Goal: Check status: Check status

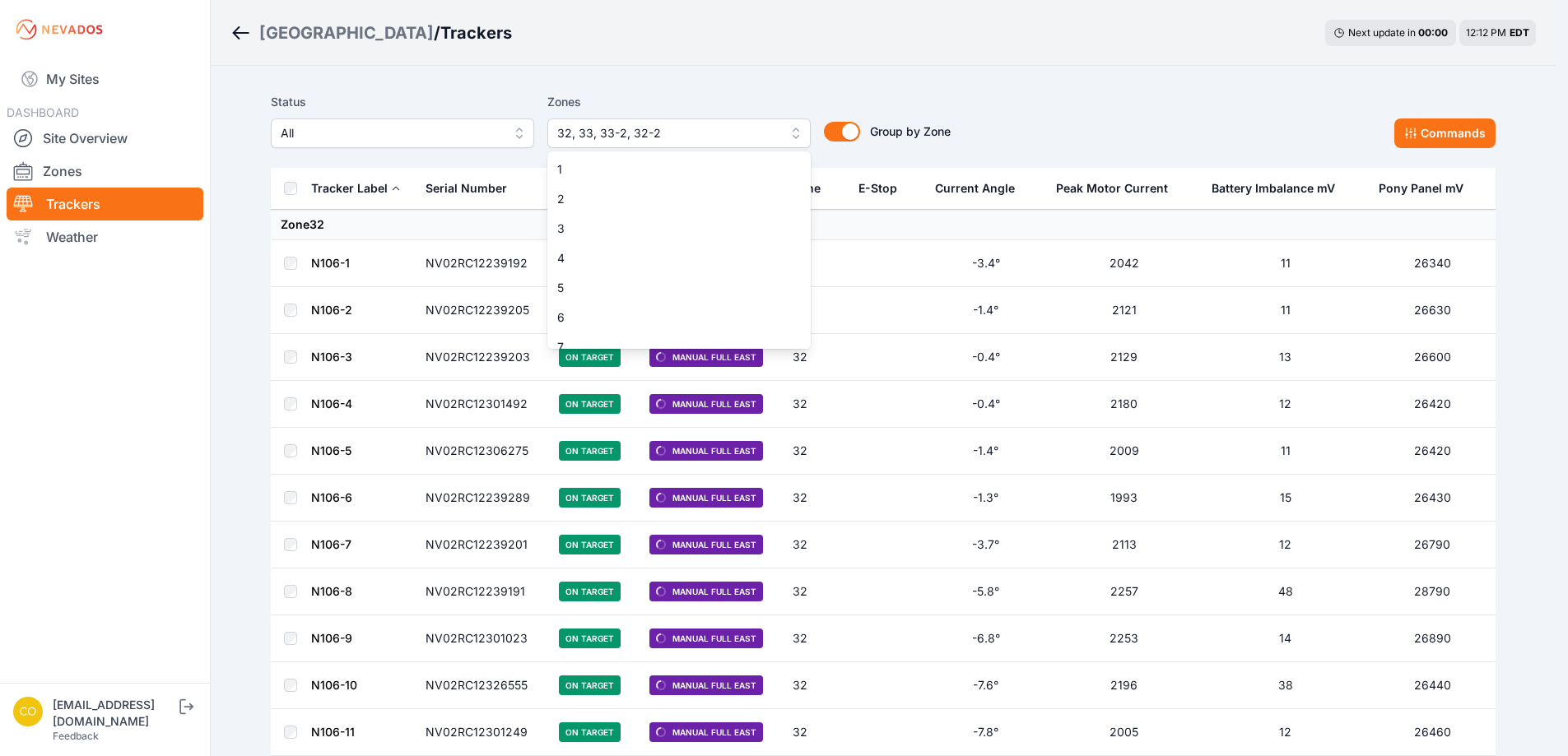
click at [699, 129] on span "32, 33, 33-2, 32-2" at bounding box center [668, 133] width 220 height 20
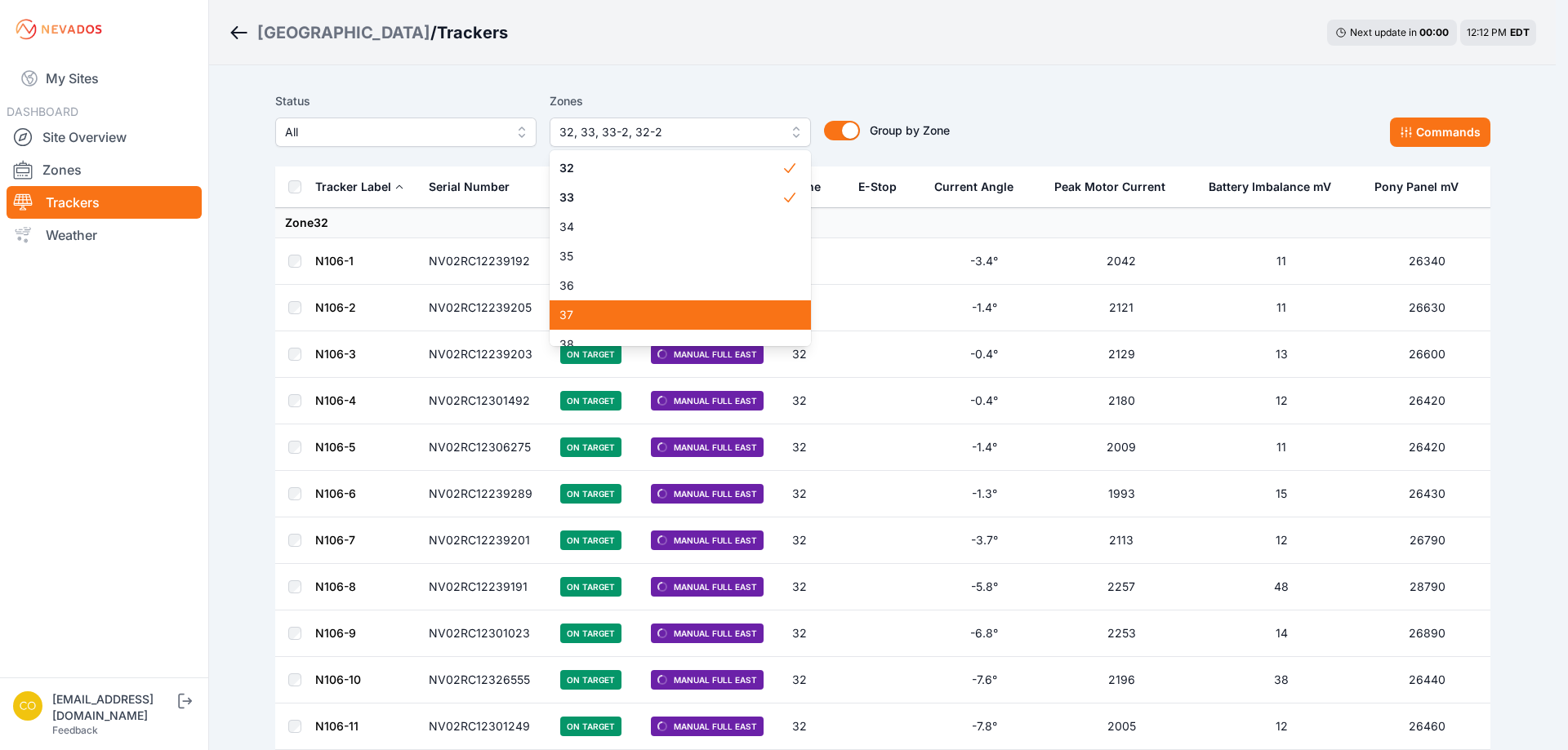
scroll to position [993, 0]
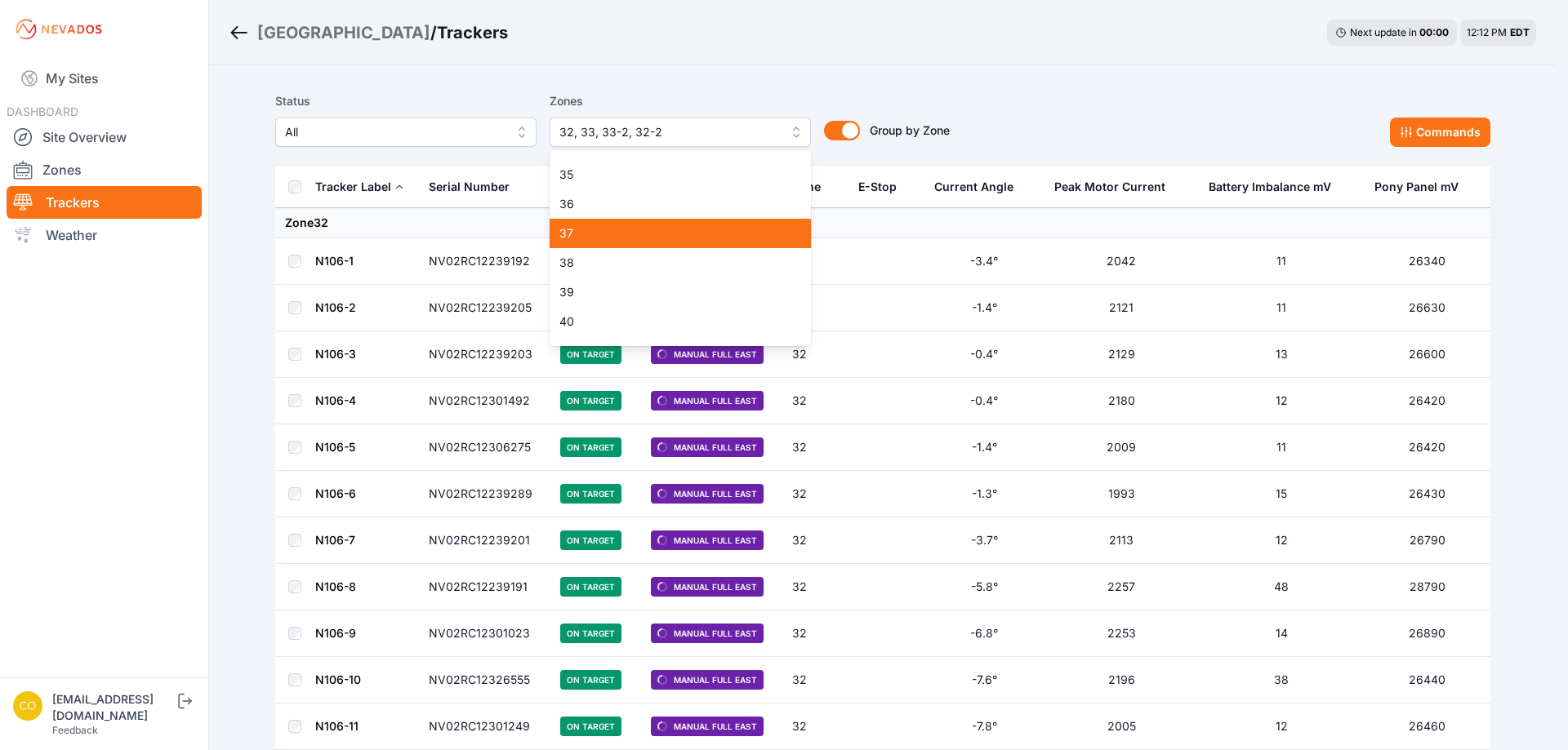
click at [586, 230] on span "37" at bounding box center [671, 233] width 222 height 16
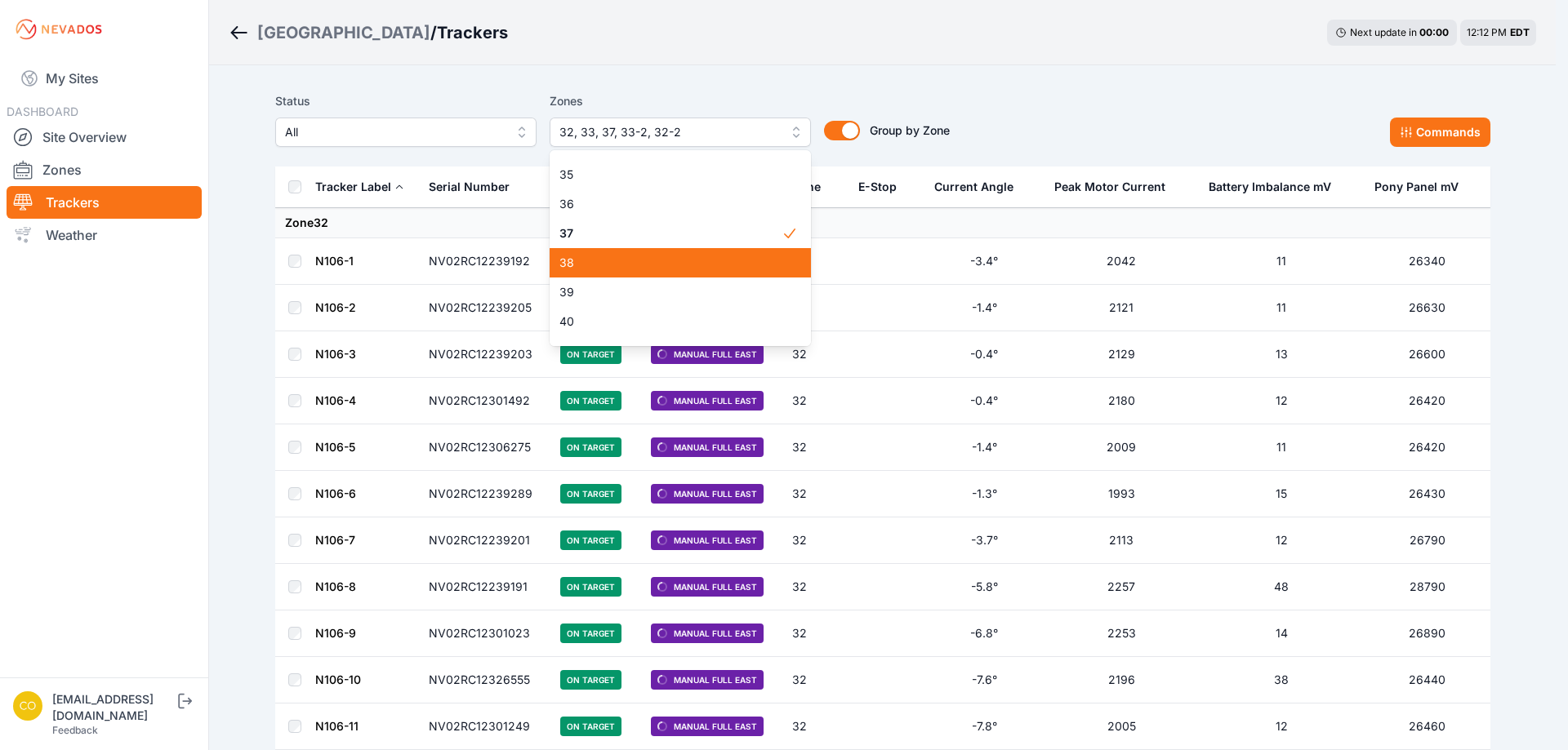
scroll to position [1280, 0]
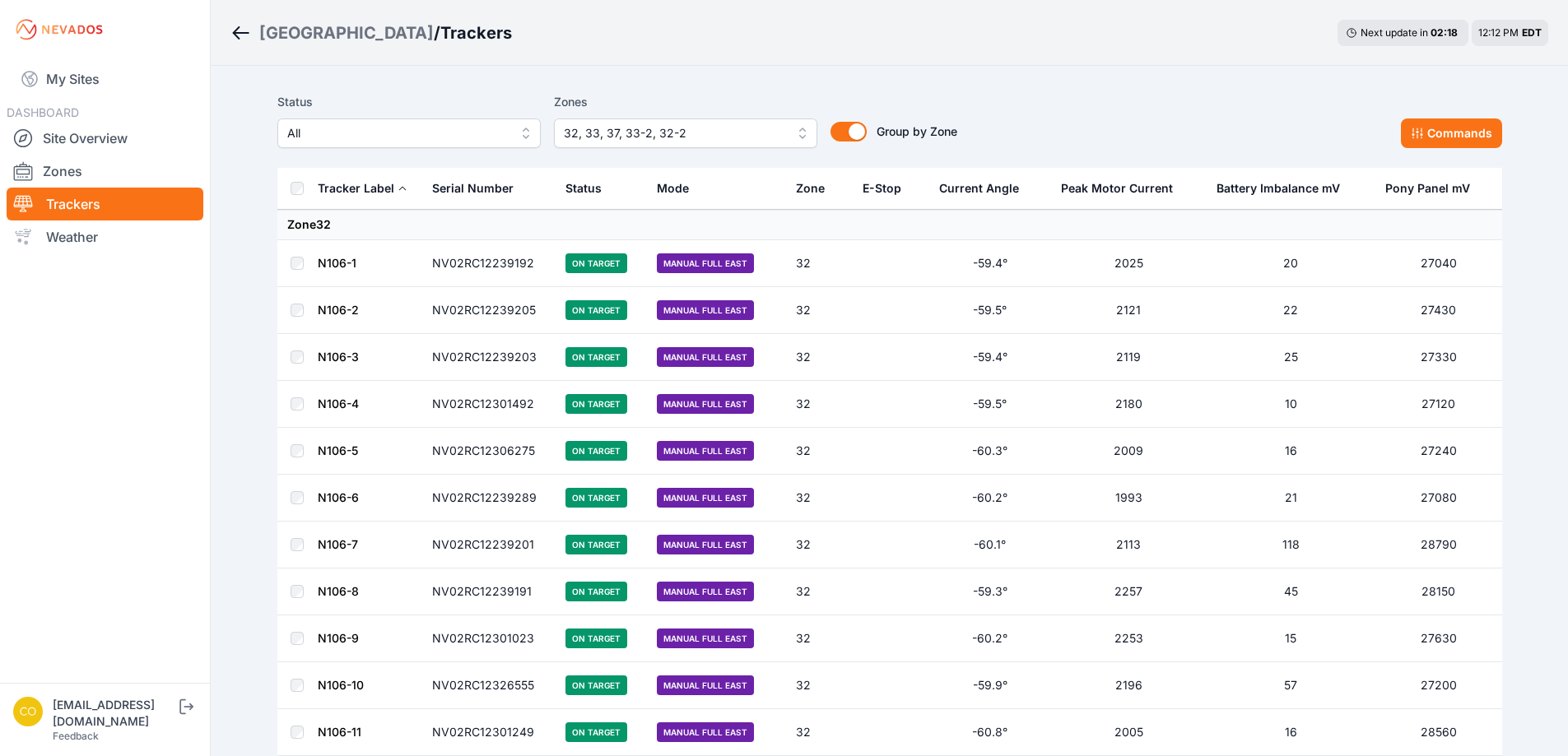
click at [87, 171] on link "Zones" at bounding box center [105, 170] width 197 height 33
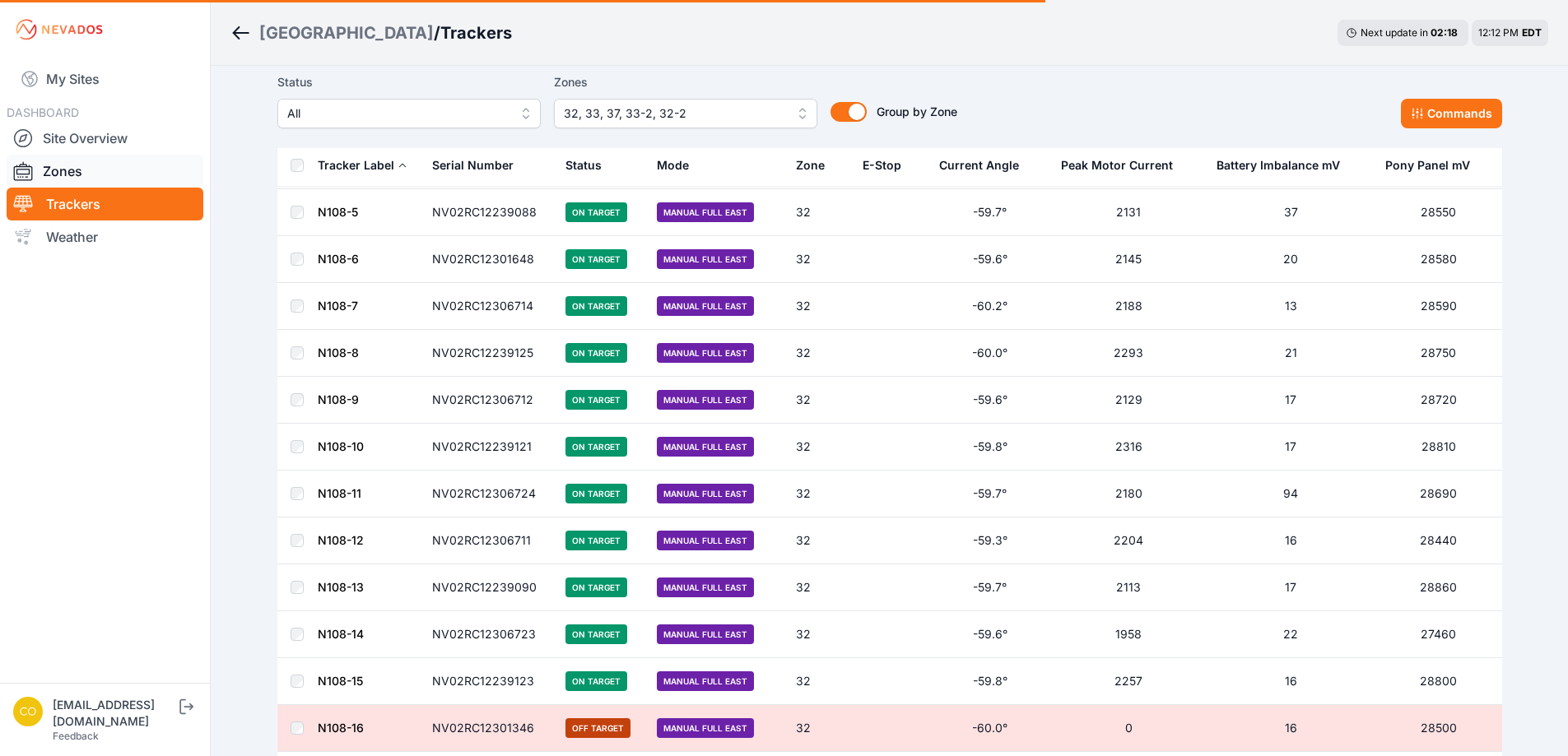
click at [62, 179] on link "Zones" at bounding box center [105, 170] width 197 height 33
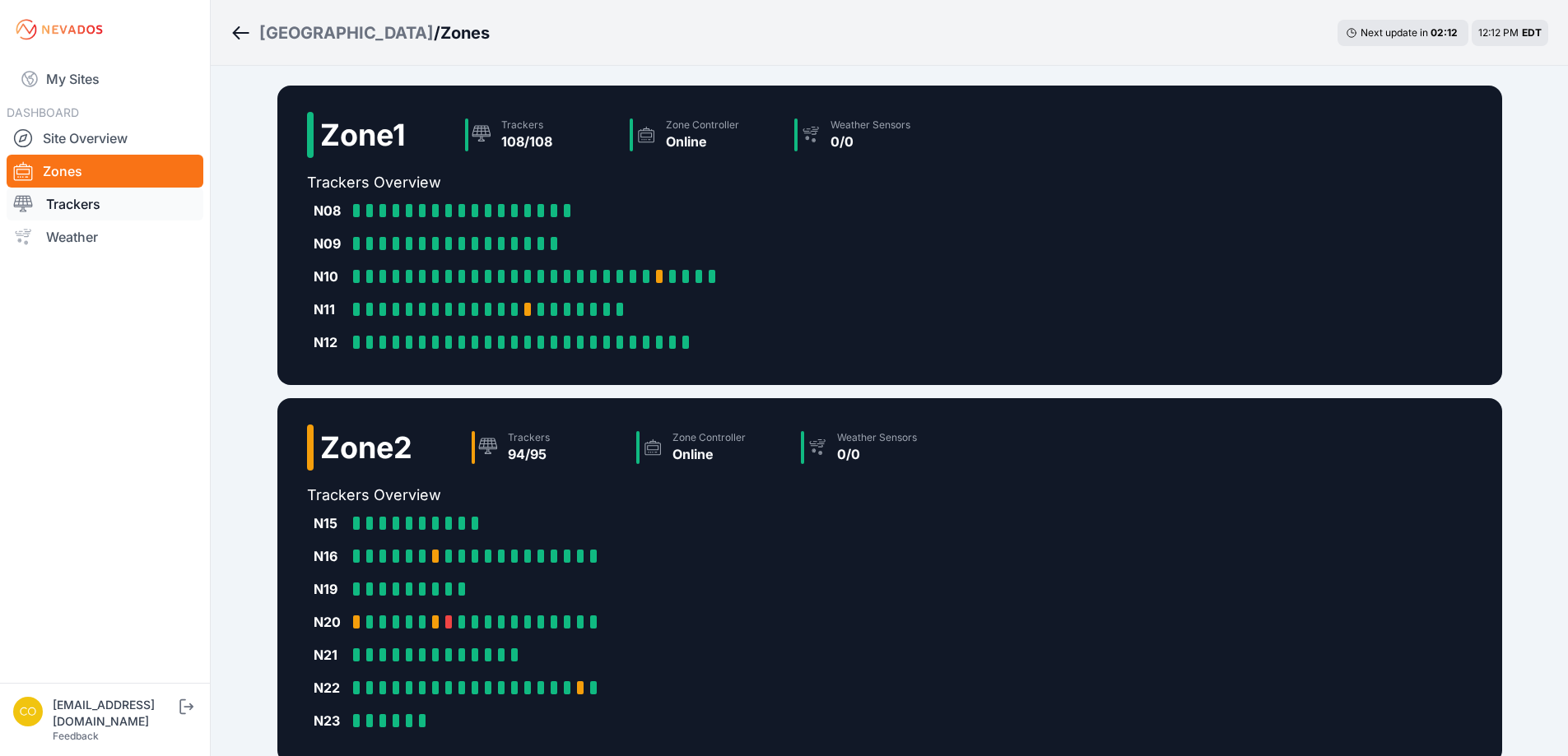
click at [78, 200] on link "Trackers" at bounding box center [105, 203] width 197 height 33
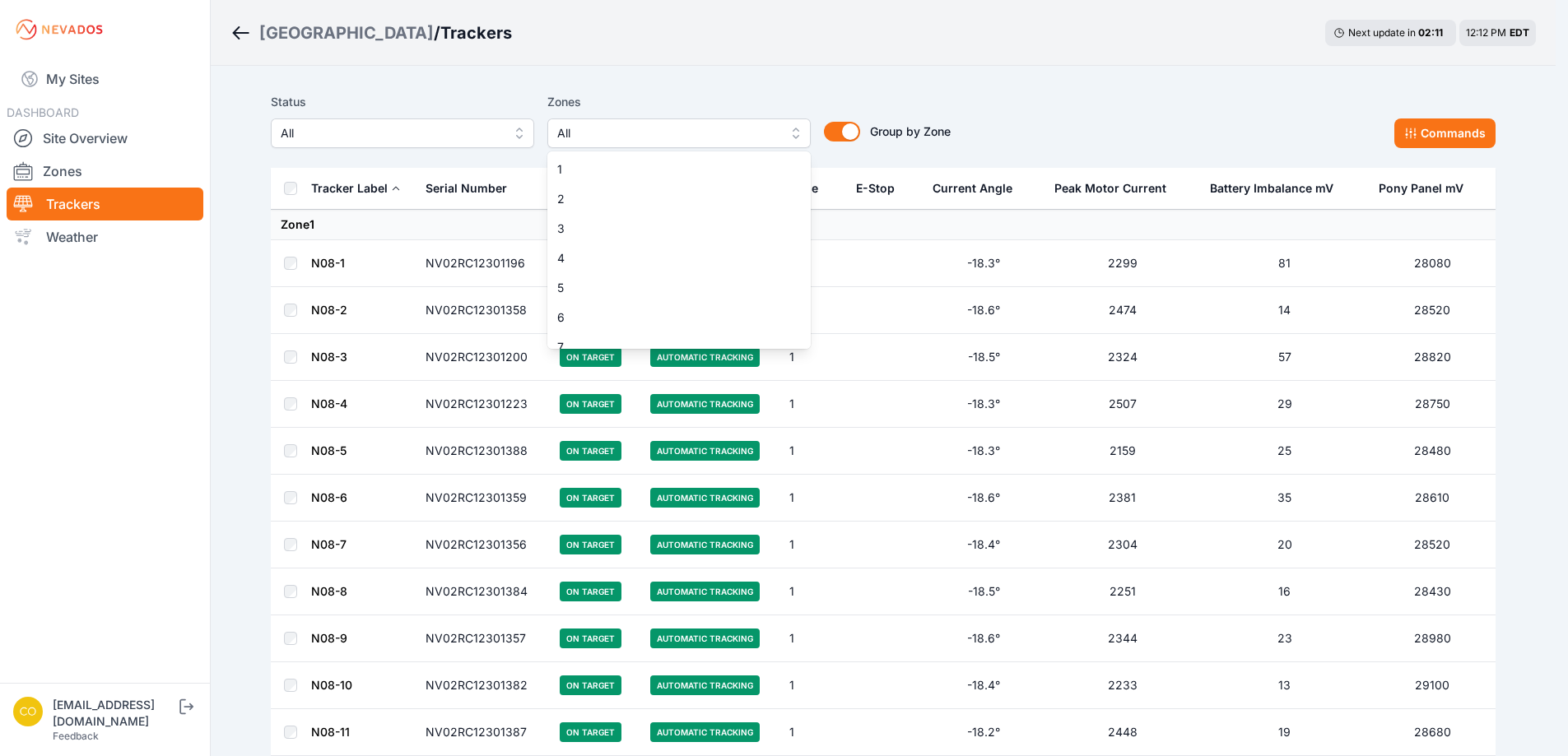
click at [707, 143] on button "All" at bounding box center [679, 133] width 264 height 29
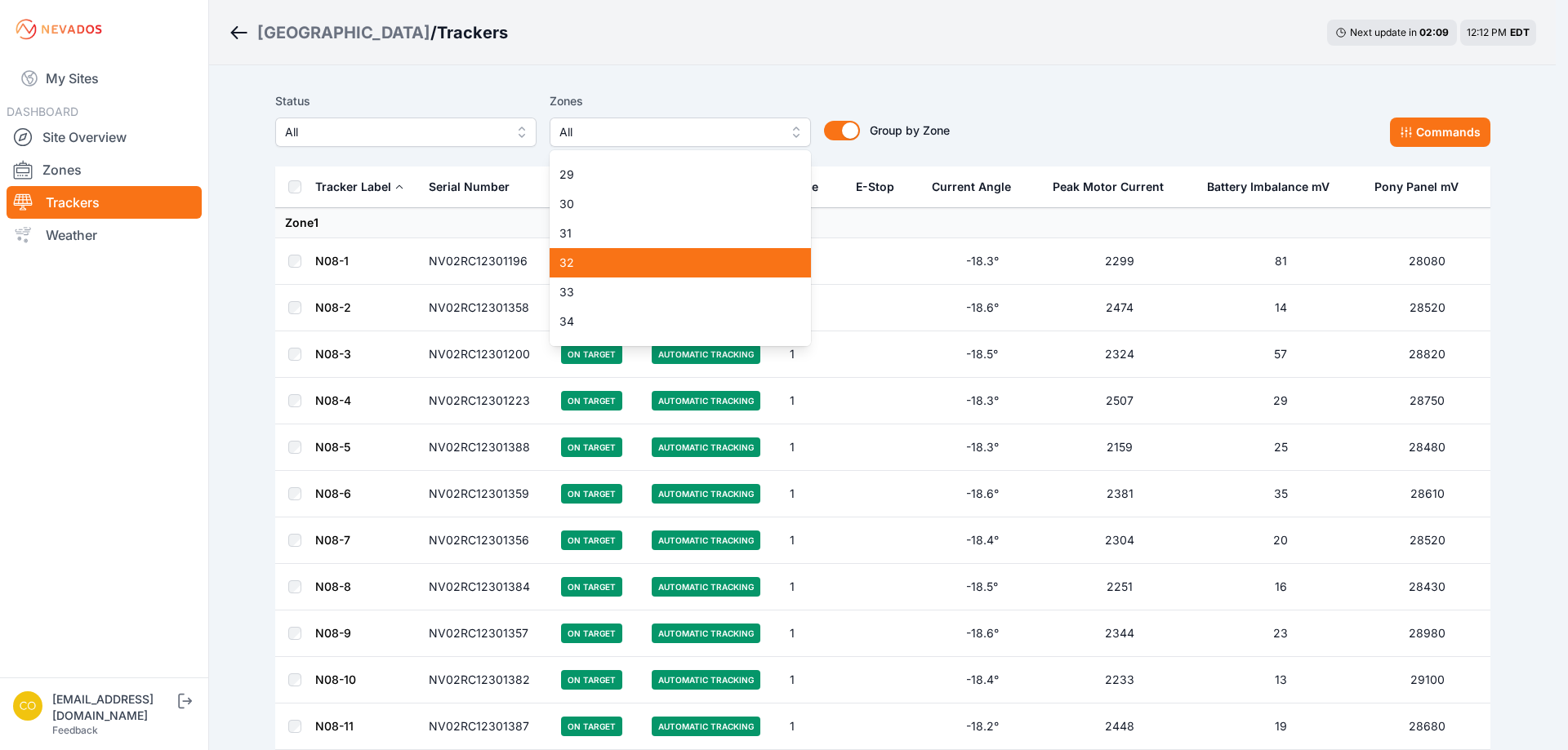
scroll to position [898, 0]
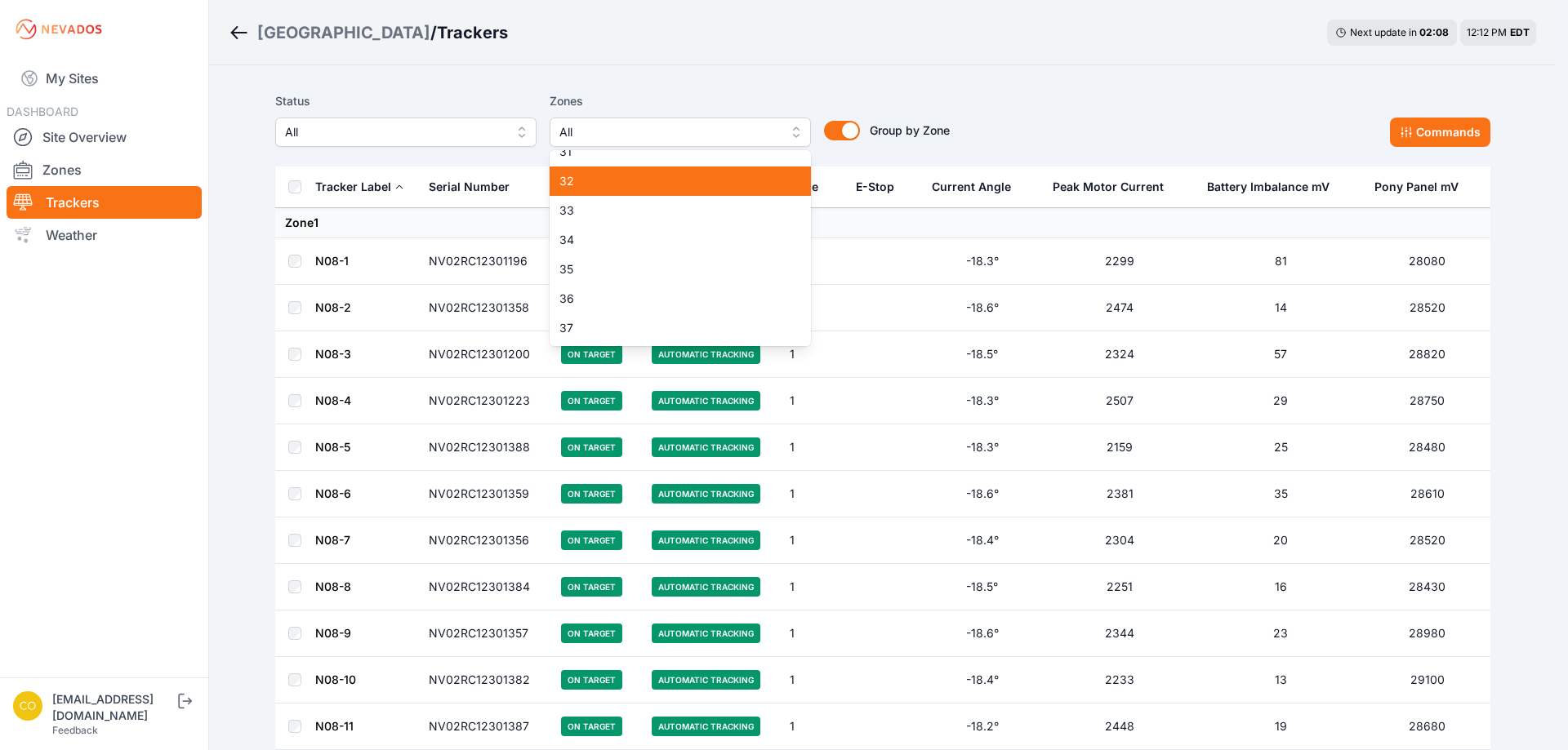
click at [592, 191] on div "32" at bounding box center [680, 180] width 262 height 29
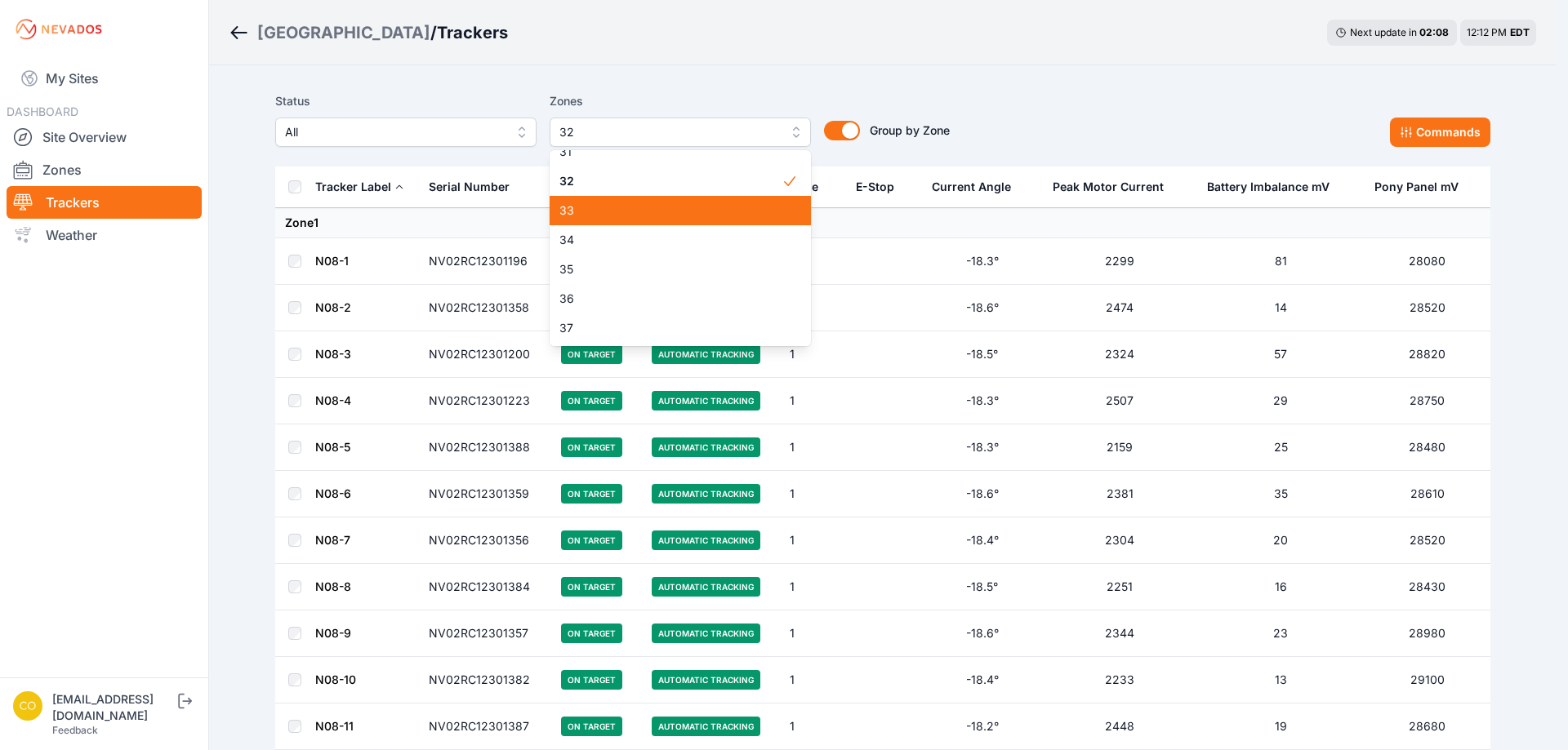
click at [585, 212] on span "33" at bounding box center [671, 210] width 222 height 16
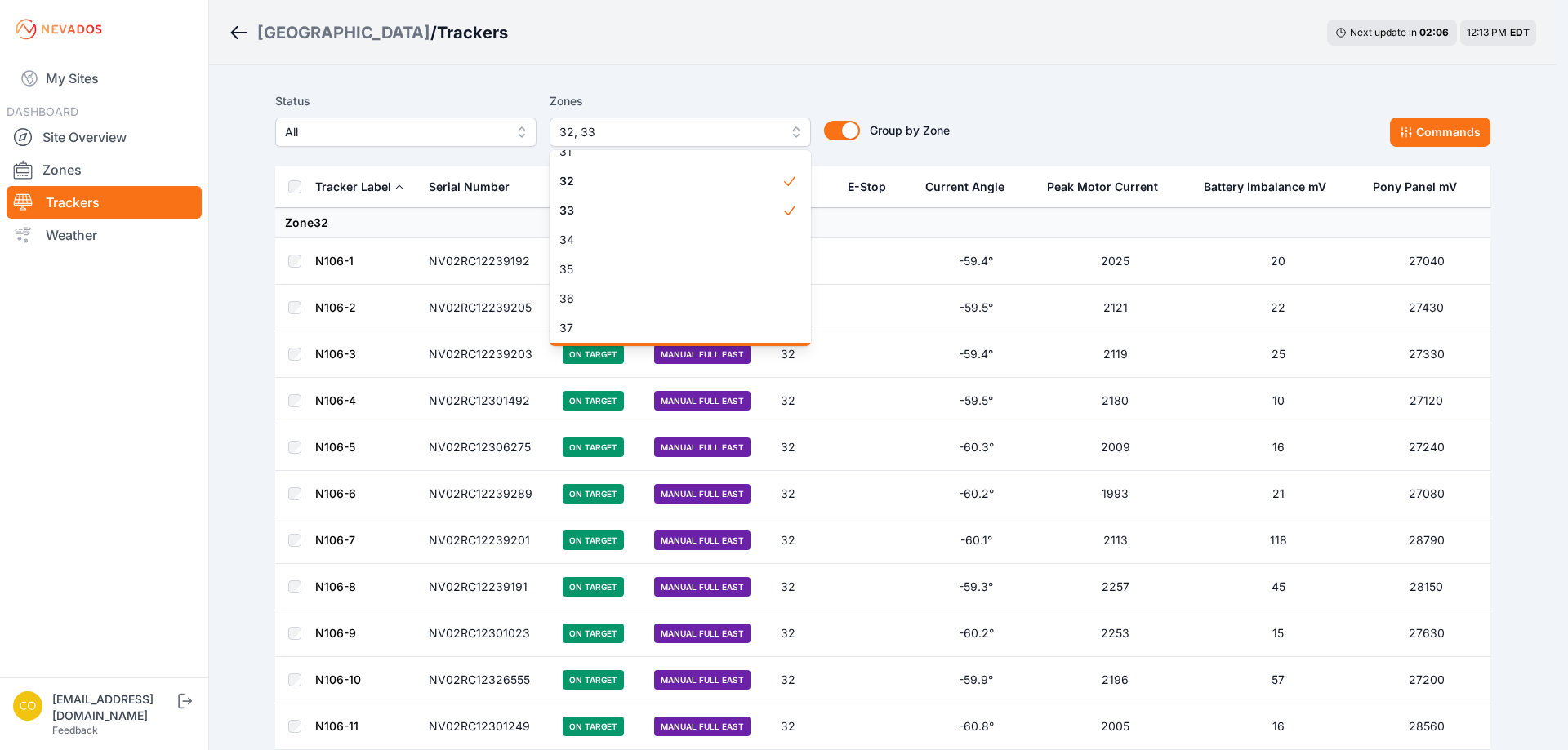
scroll to position [980, 0]
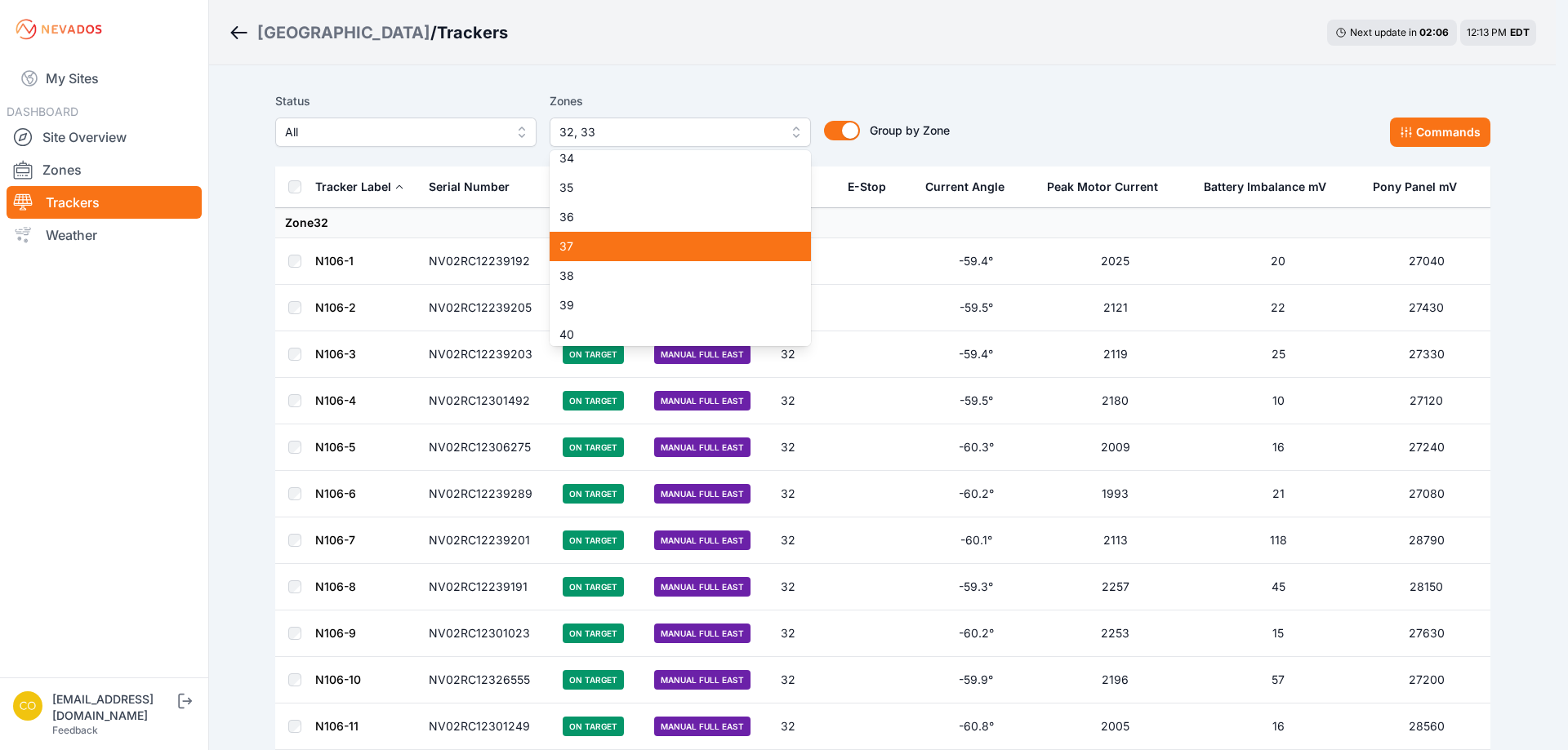
click at [588, 237] on div "37" at bounding box center [680, 246] width 262 height 29
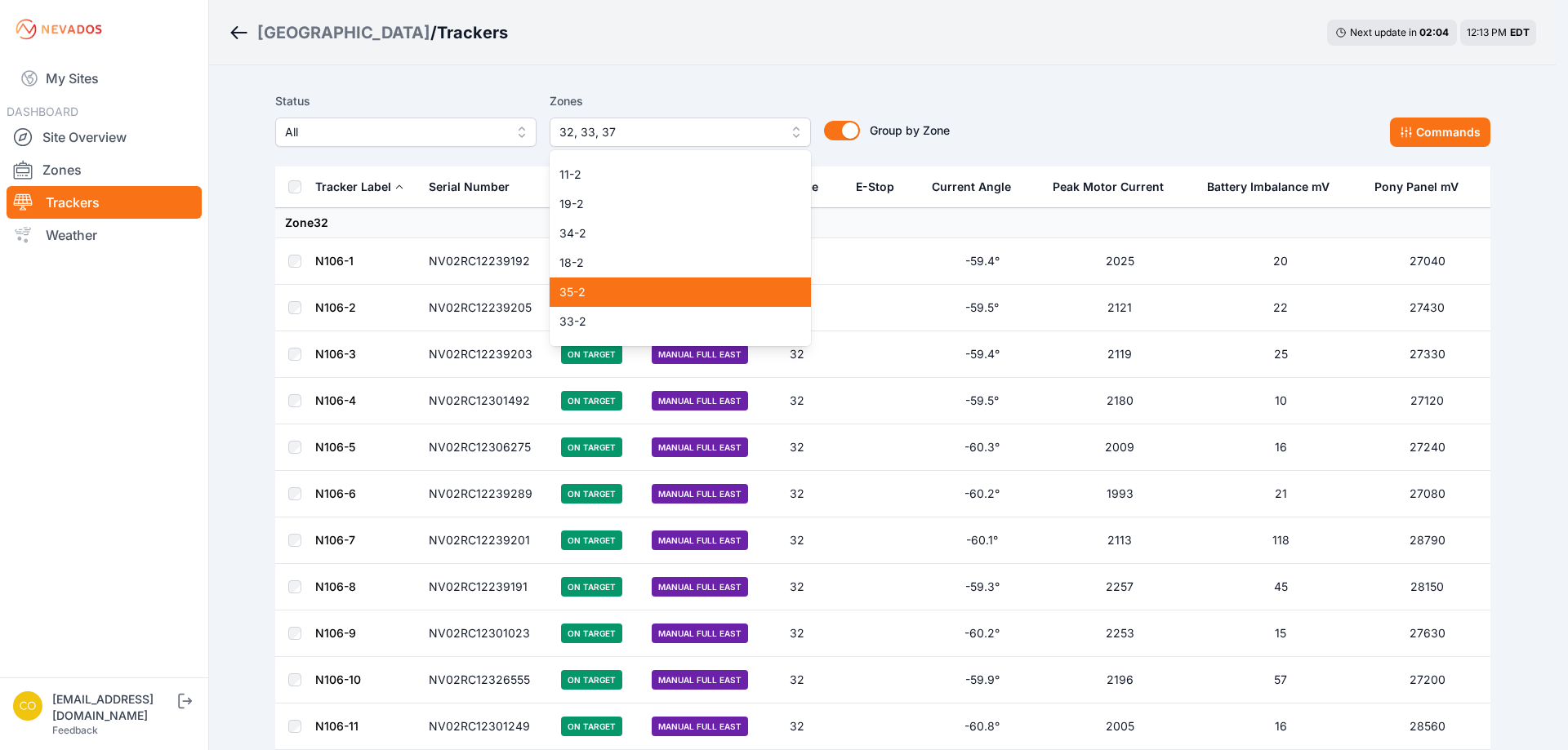
scroll to position [1280, 0]
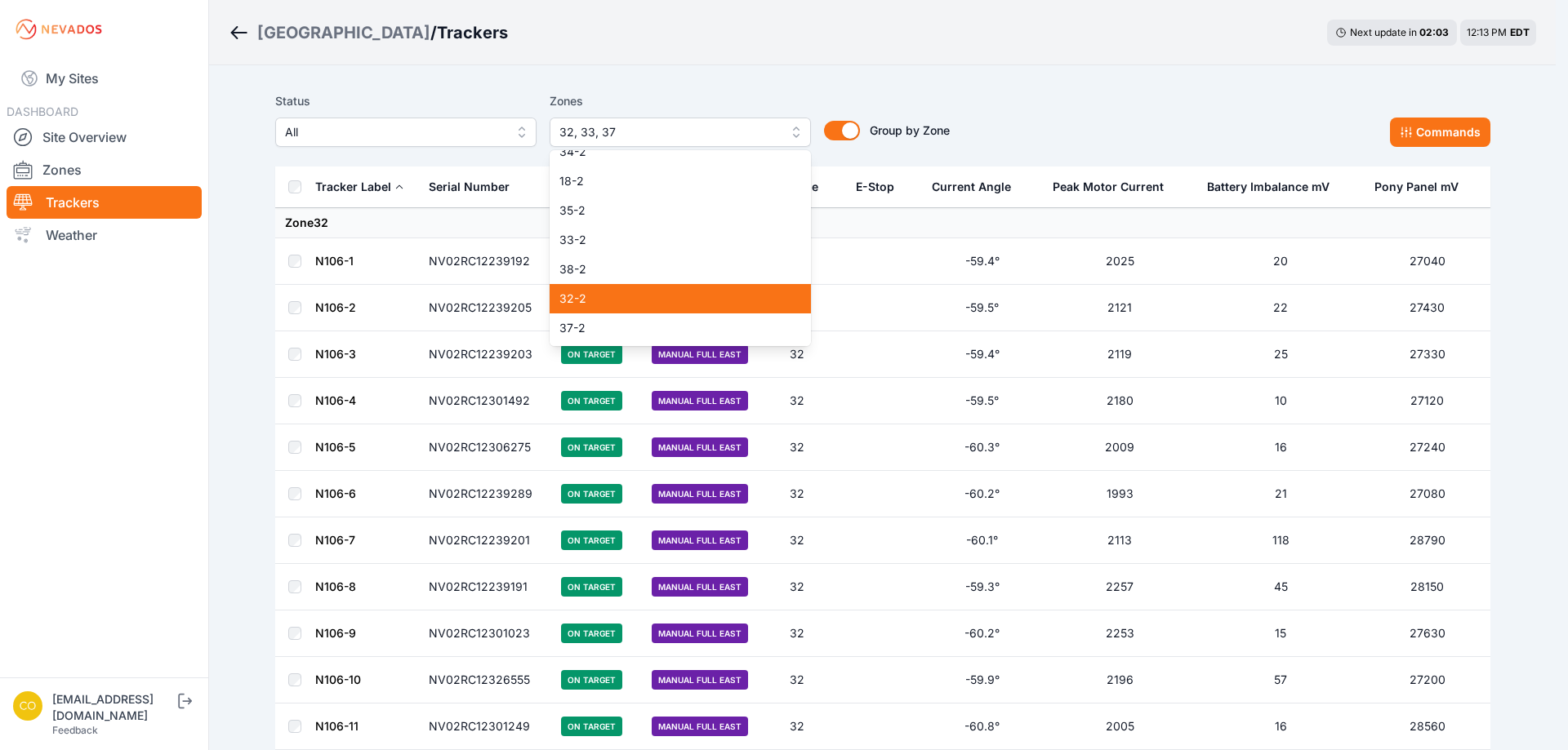
click at [584, 294] on span "32-2" at bounding box center [671, 298] width 222 height 16
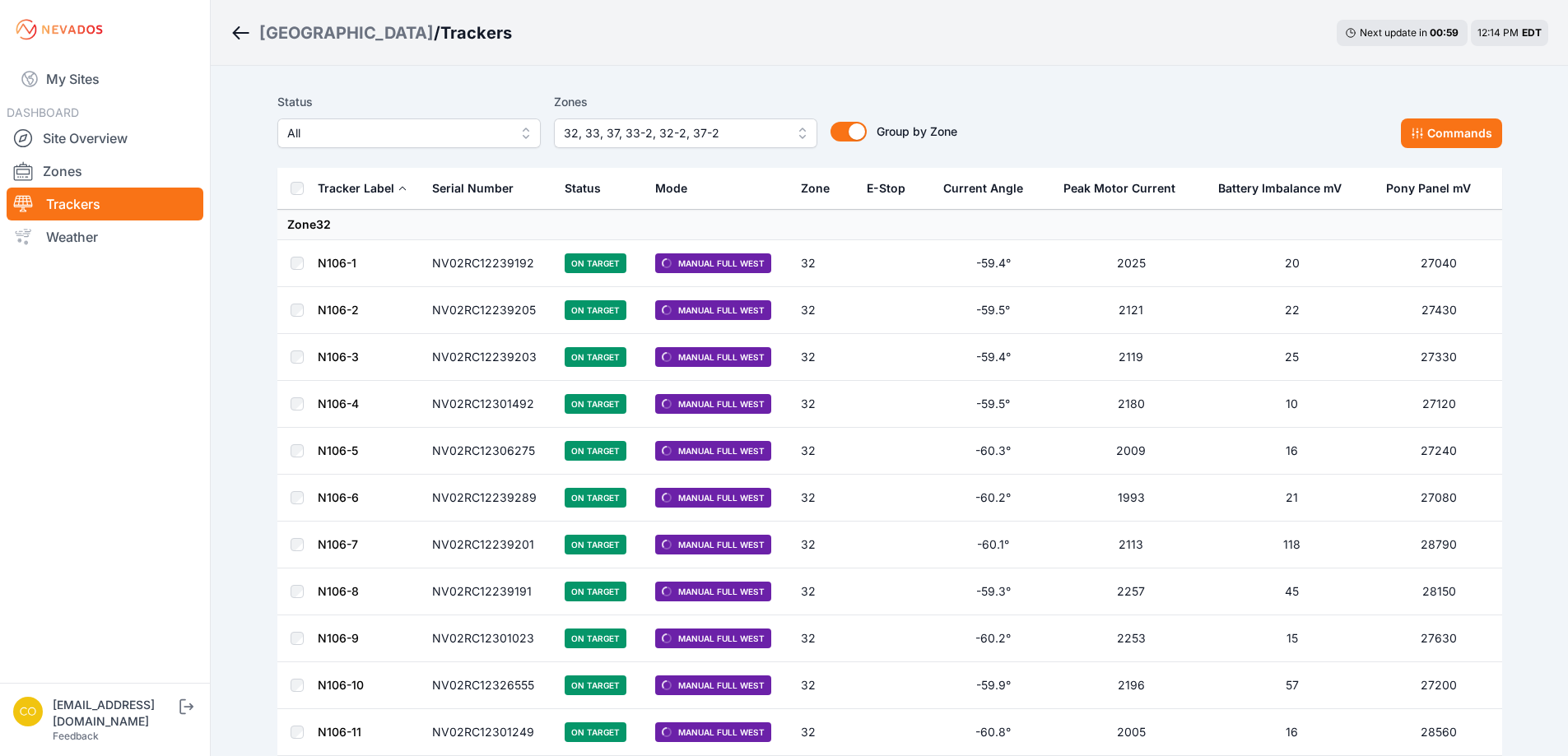
click at [727, 134] on span "32, 33, 37, 33-2, 32-2, 37-2" at bounding box center [674, 133] width 220 height 20
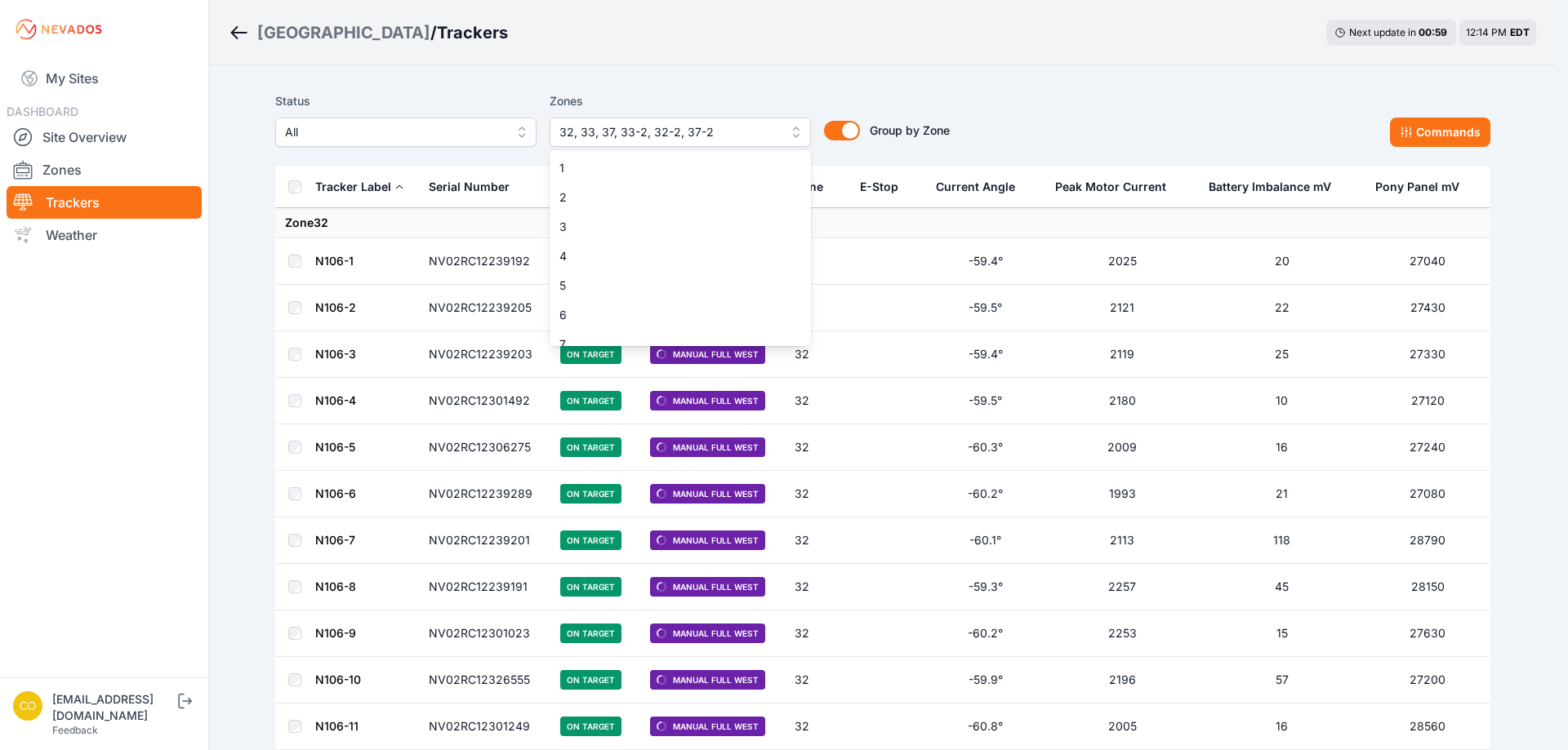
scroll to position [748, 0]
click at [599, 331] on span "32" at bounding box center [671, 331] width 222 height 16
click at [592, 353] on span "33" at bounding box center [671, 361] width 222 height 16
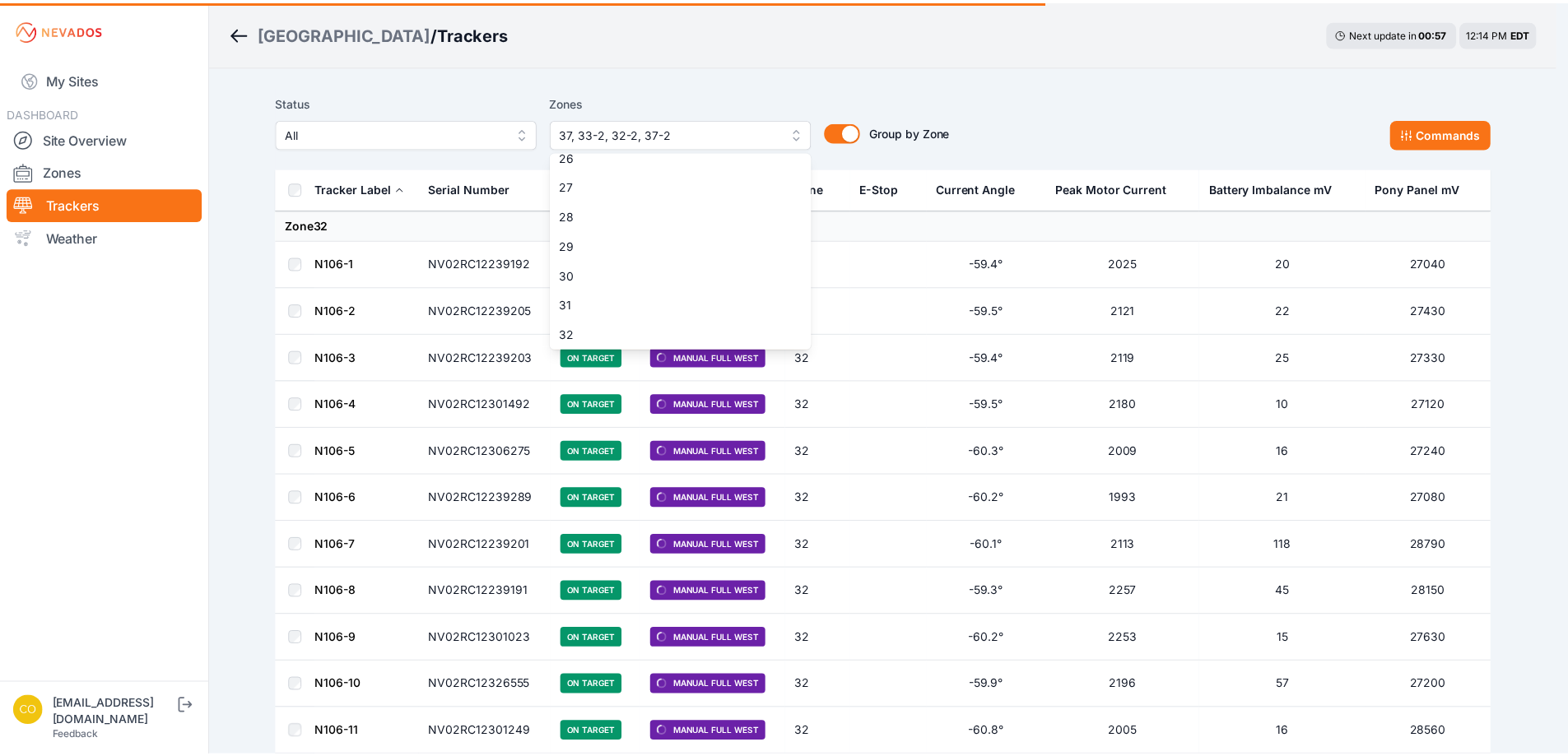
scroll to position [836, 0]
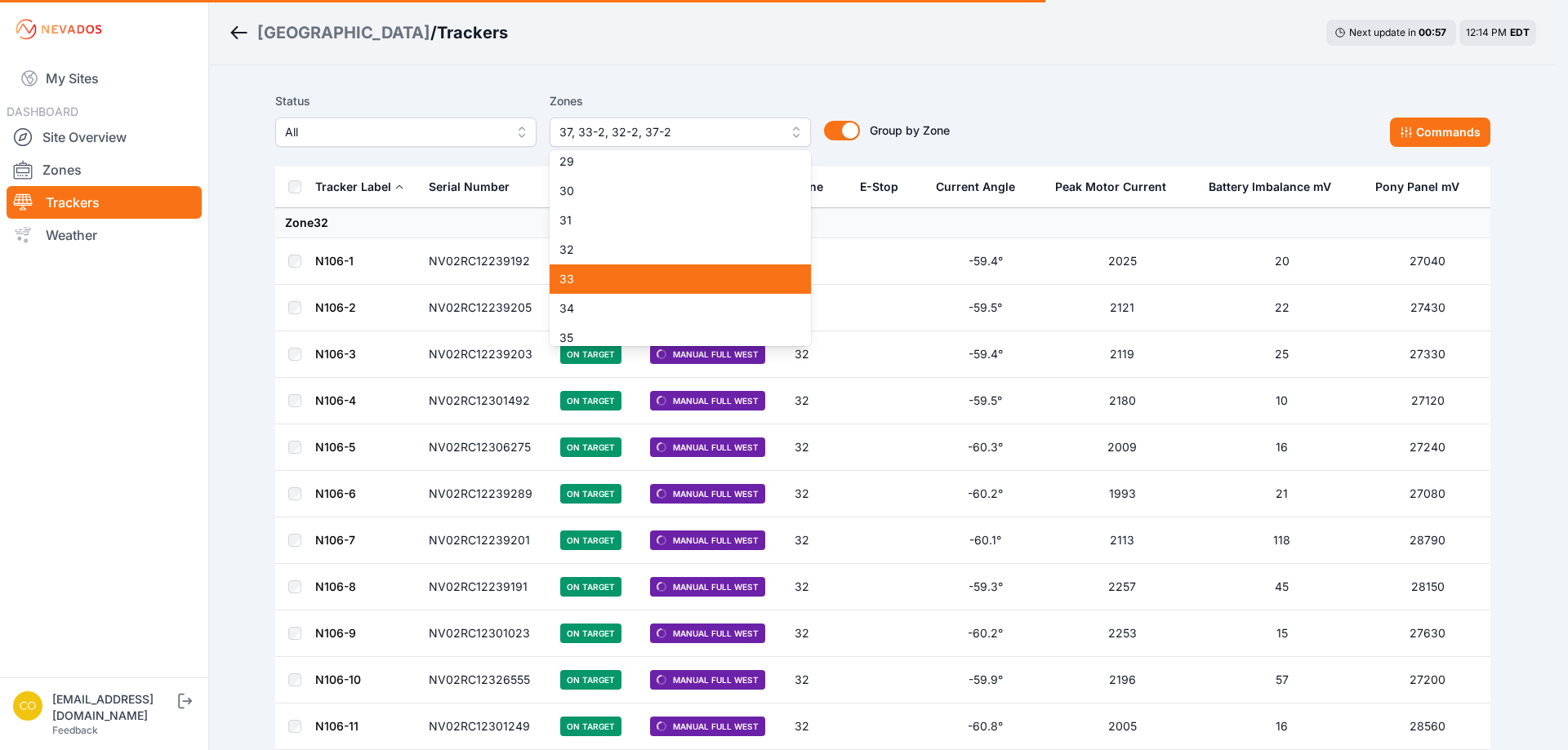
click at [575, 217] on span "31" at bounding box center [671, 219] width 222 height 16
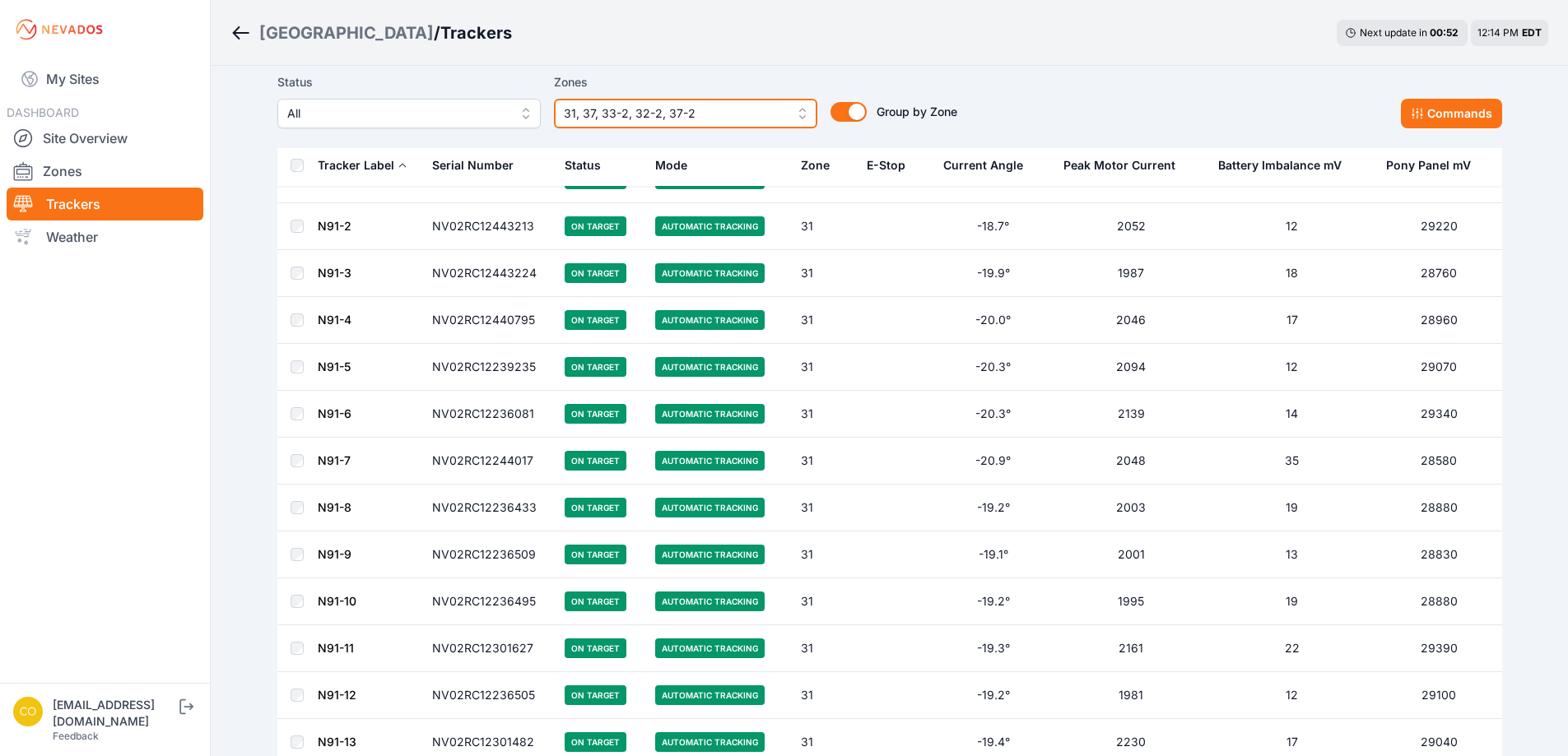
scroll to position [1152, 0]
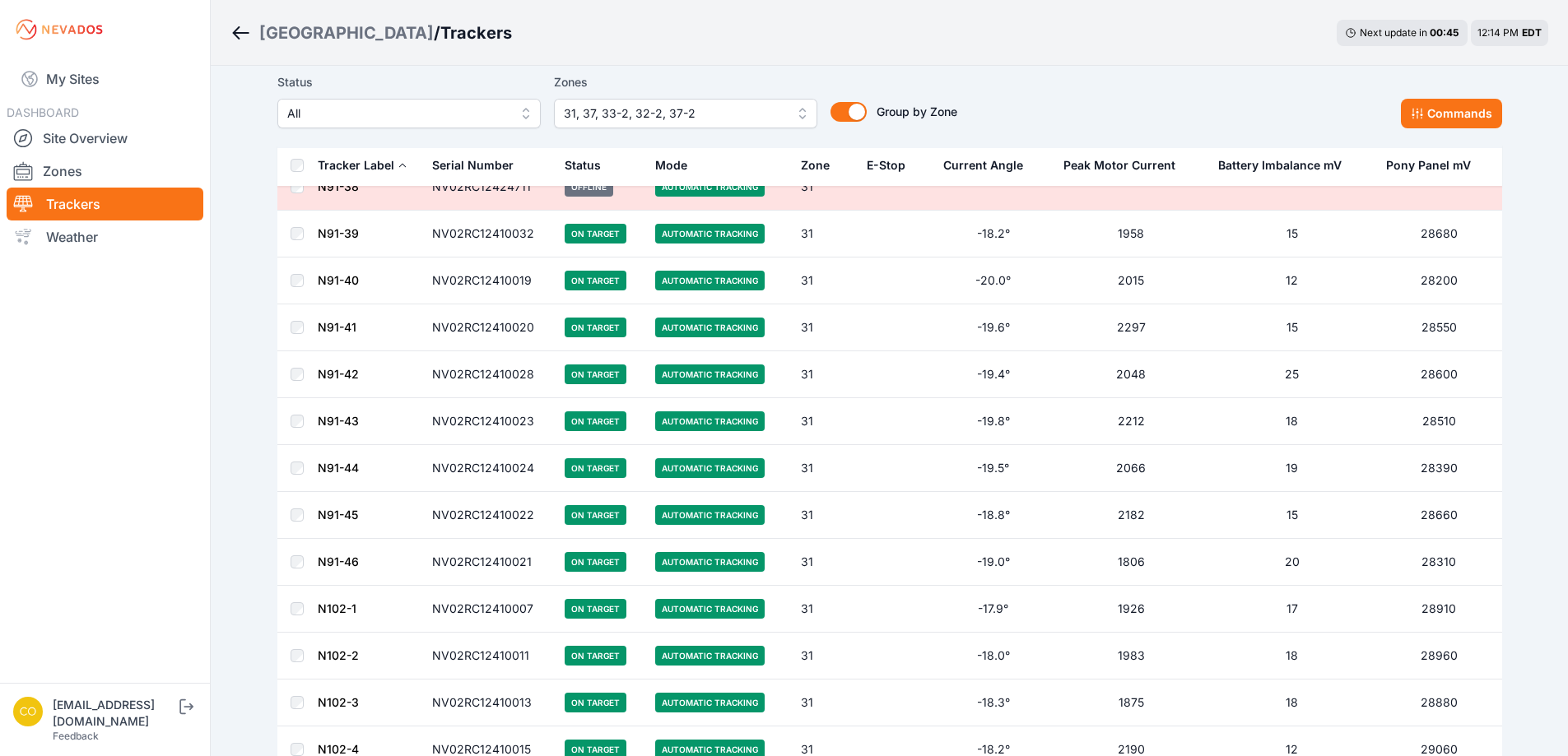
scroll to position [2633, 0]
